Goal: Task Accomplishment & Management: Manage account settings

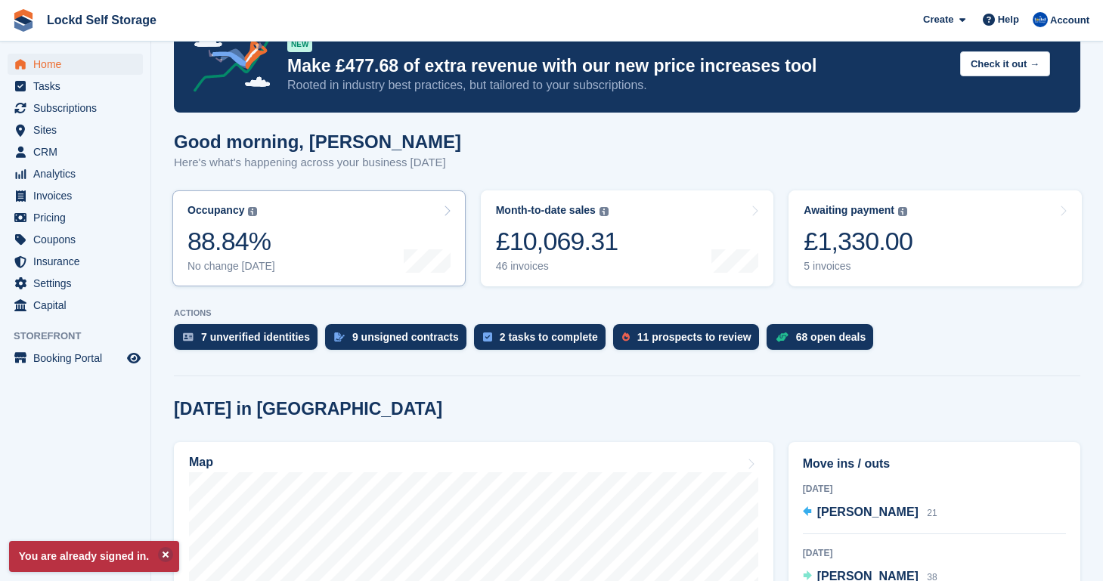
scroll to position [48, 0]
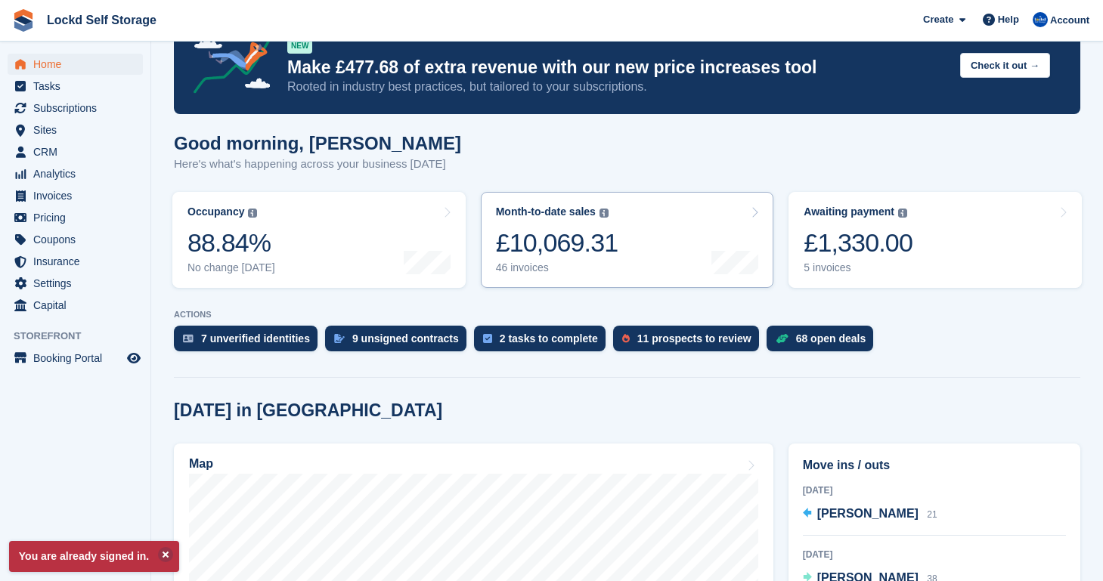
click at [565, 240] on div "£10,069.31" at bounding box center [557, 242] width 122 height 31
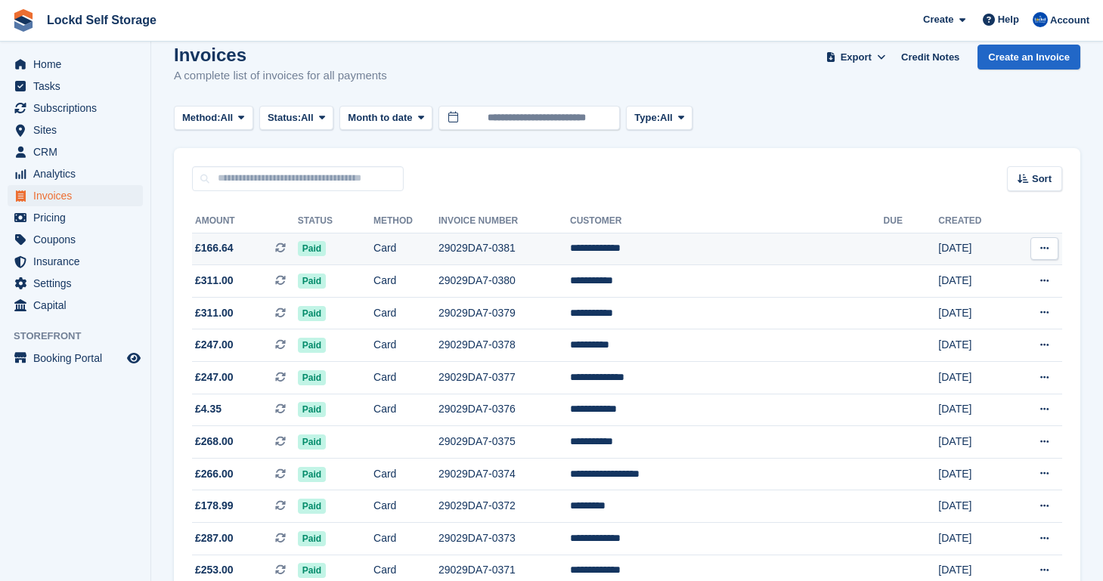
scroll to position [30, 0]
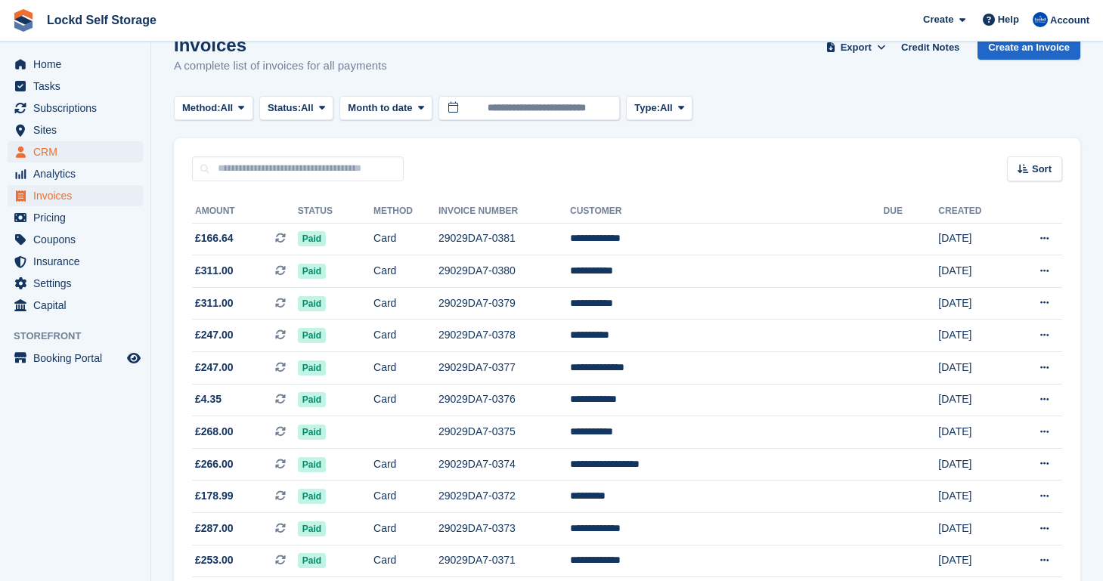
click at [84, 149] on span "CRM" at bounding box center [78, 151] width 91 height 21
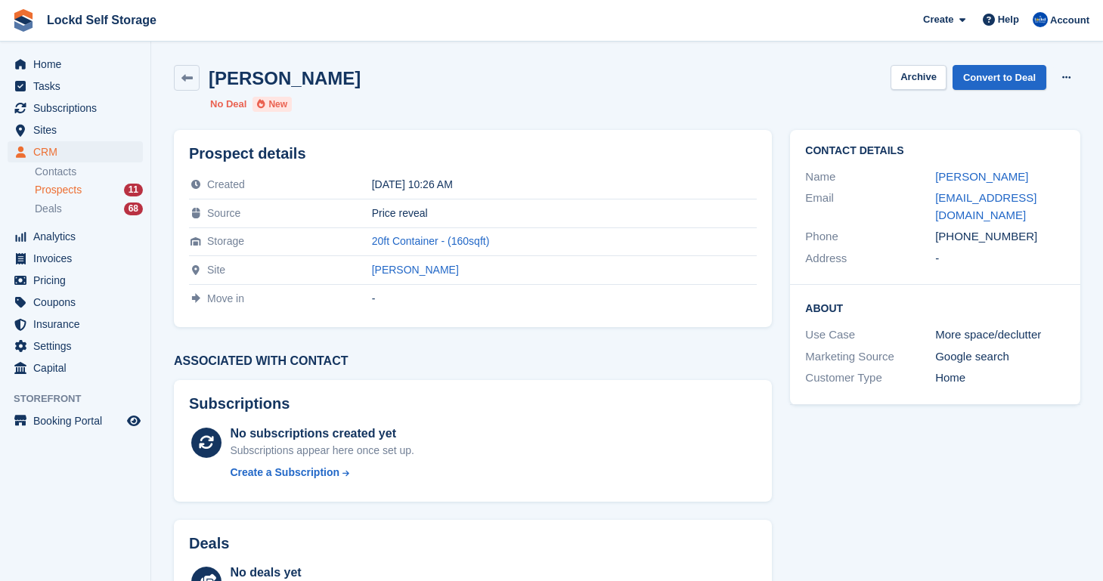
click at [72, 190] on span "Prospects" at bounding box center [58, 190] width 47 height 14
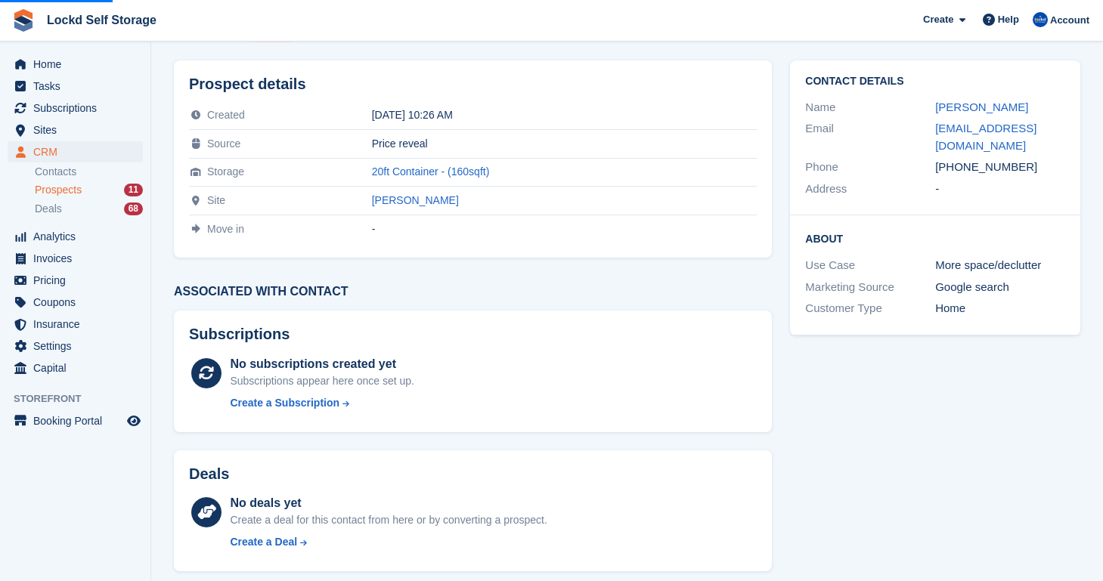
scroll to position [70, 0]
